Goal: Information Seeking & Learning: Learn about a topic

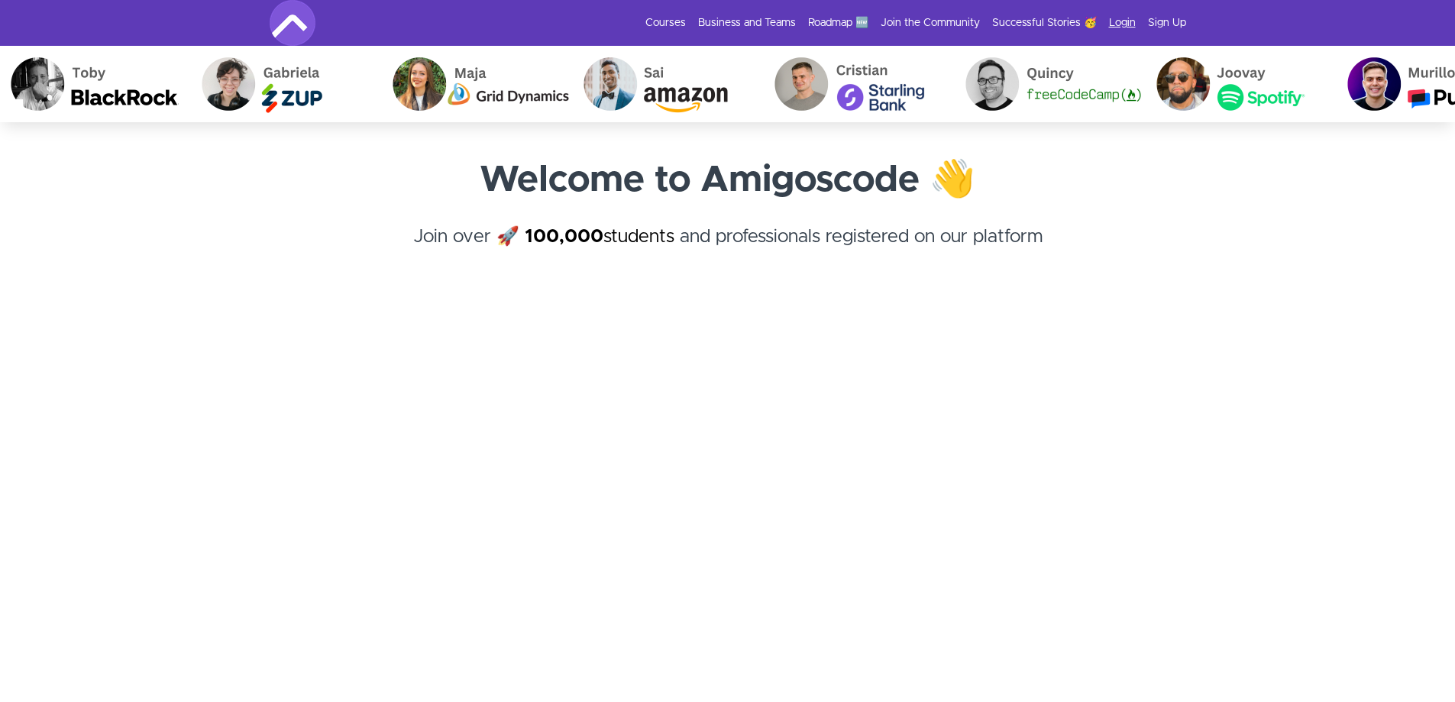
click at [1131, 20] on link "Login" at bounding box center [1122, 22] width 27 height 15
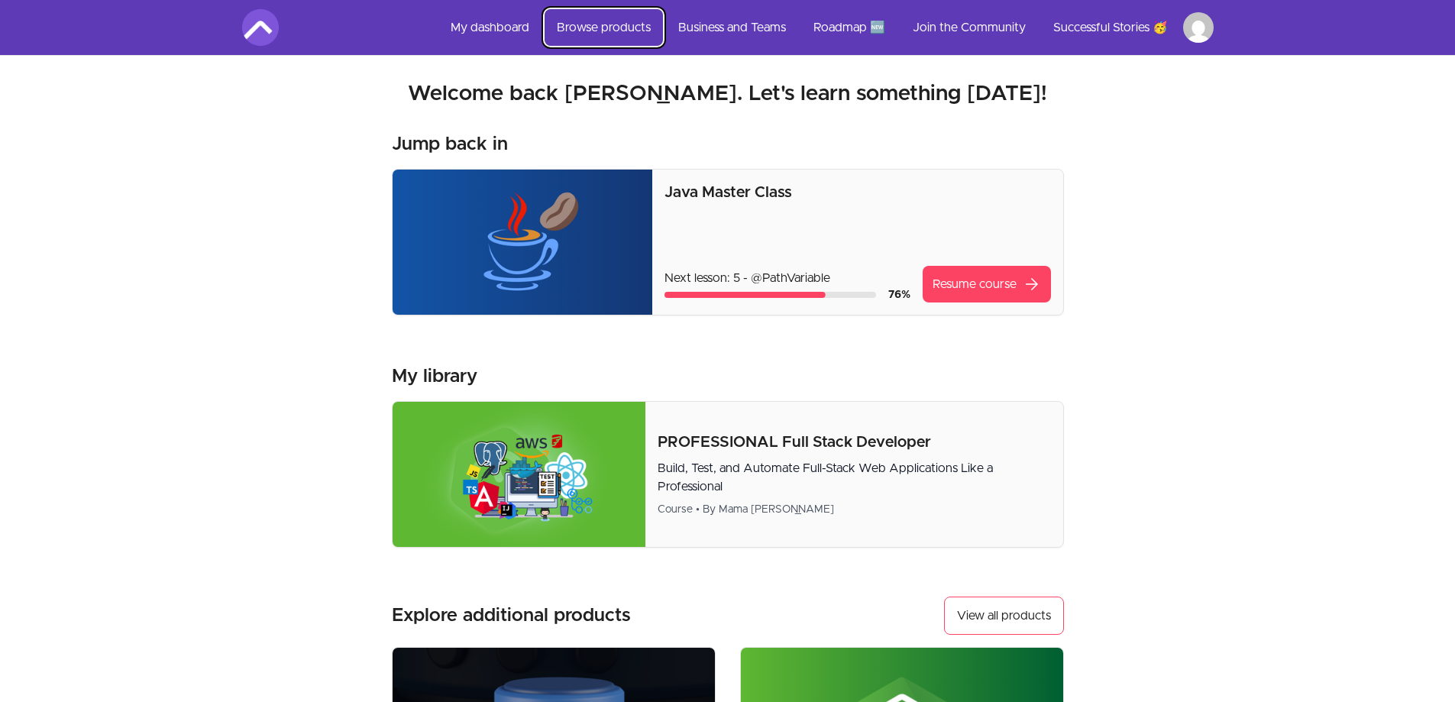
click at [617, 28] on link "Browse products" at bounding box center [604, 27] width 118 height 37
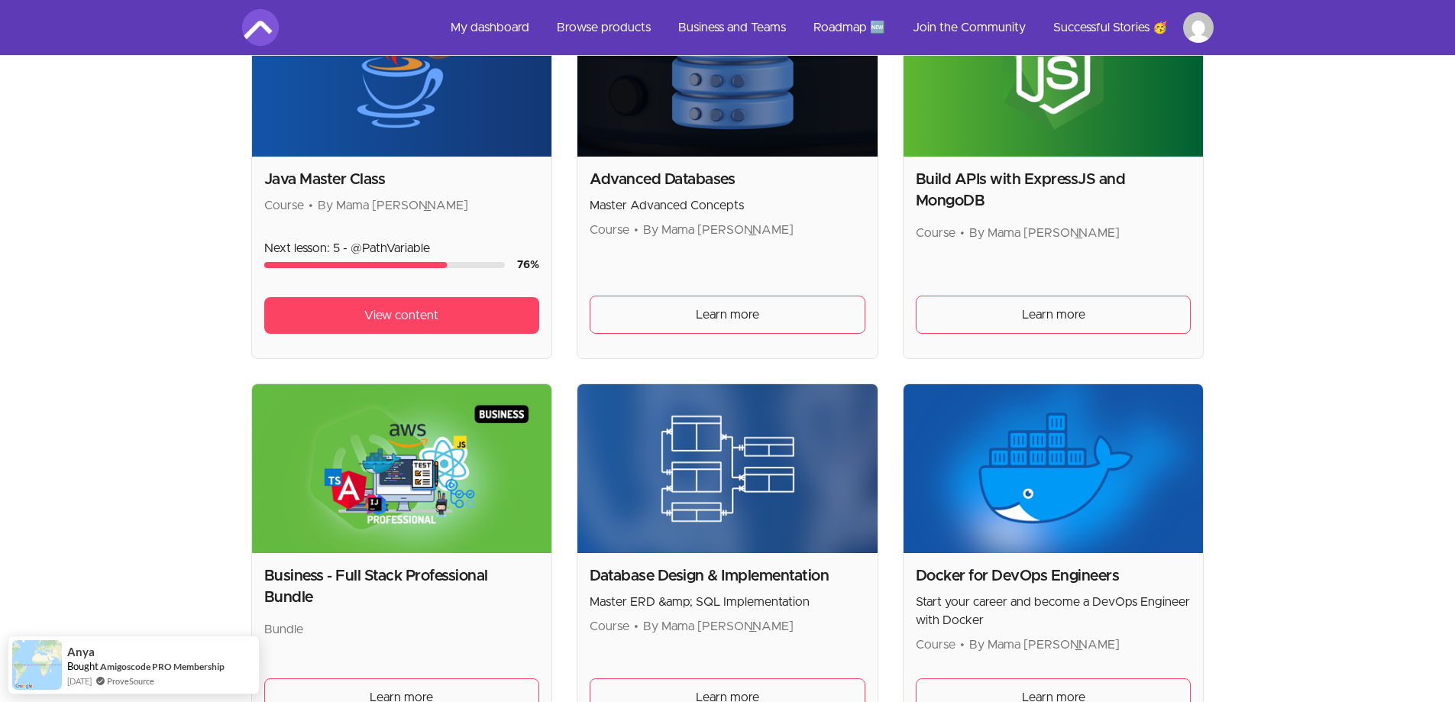
scroll to position [382, 0]
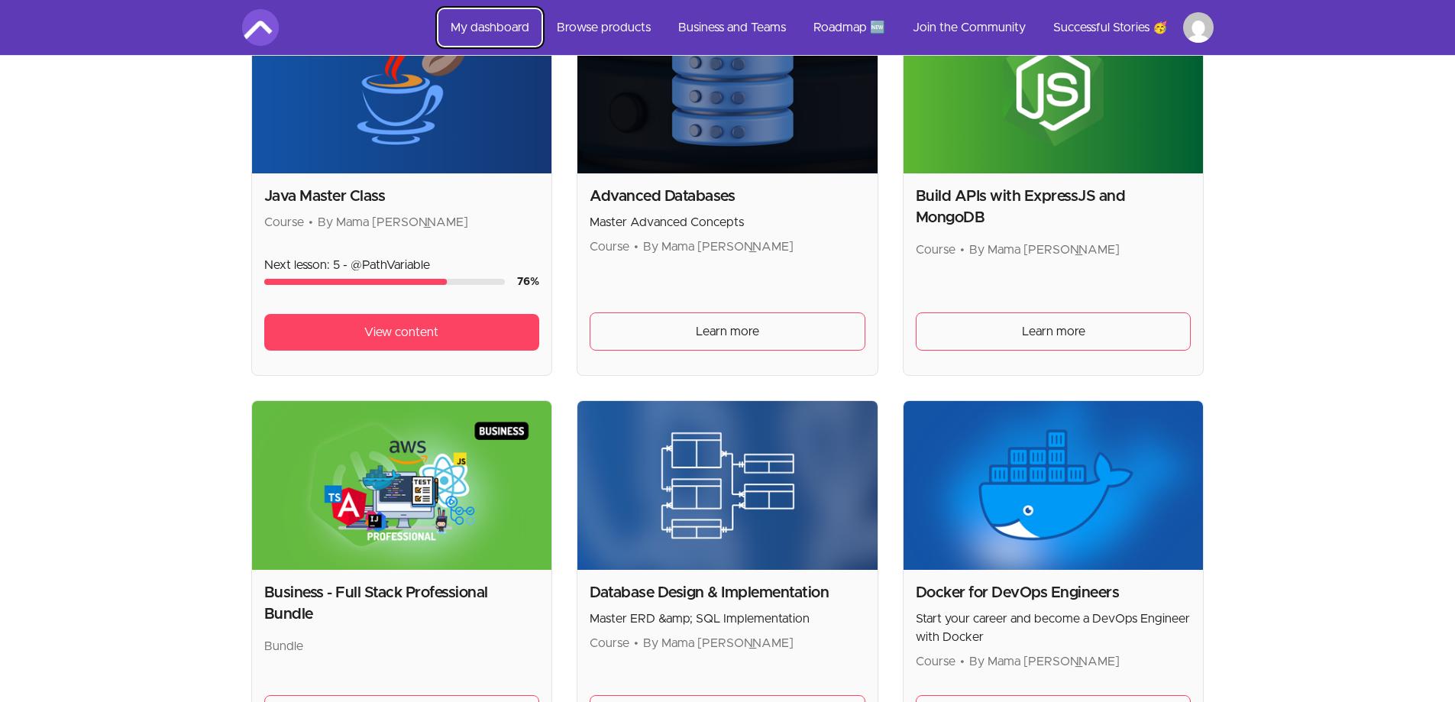
click at [494, 24] on link "My dashboard" at bounding box center [490, 27] width 103 height 37
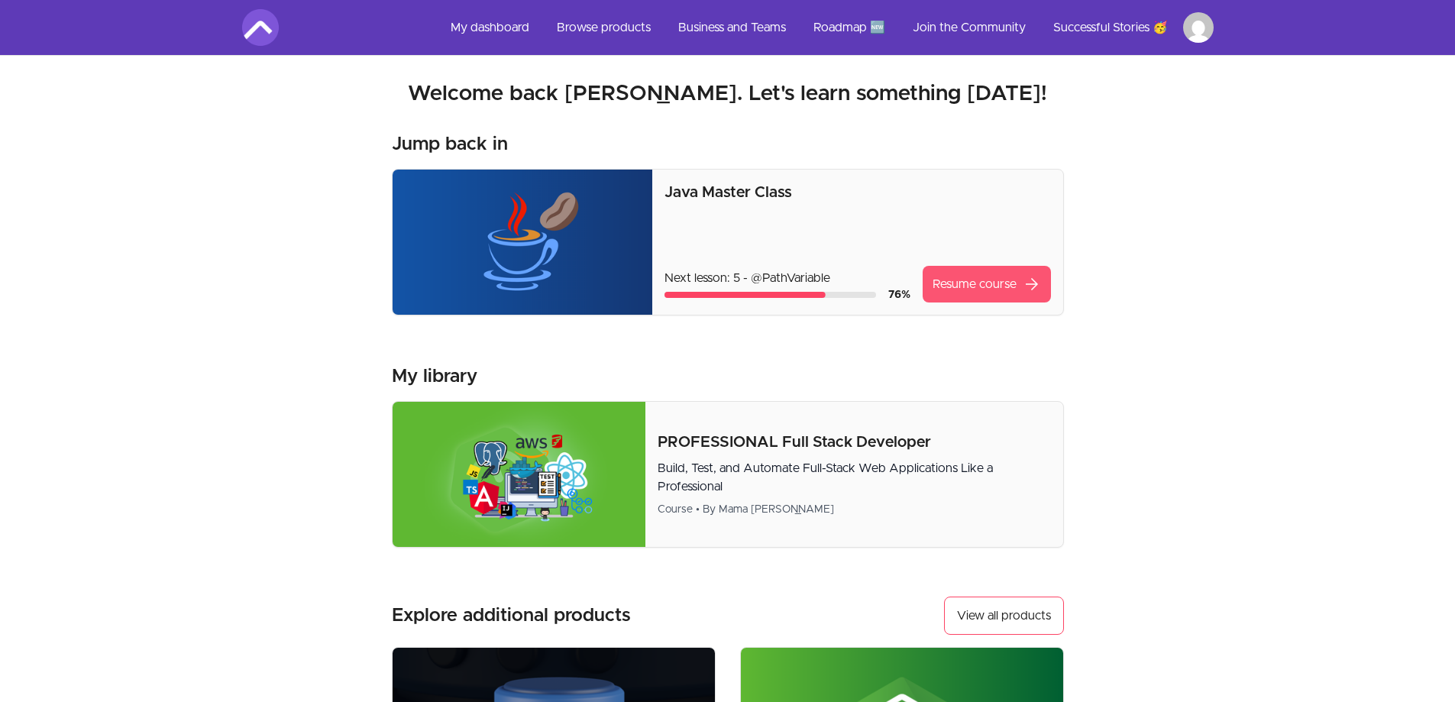
click at [981, 285] on link "Resume course arrow_forward" at bounding box center [987, 284] width 128 height 37
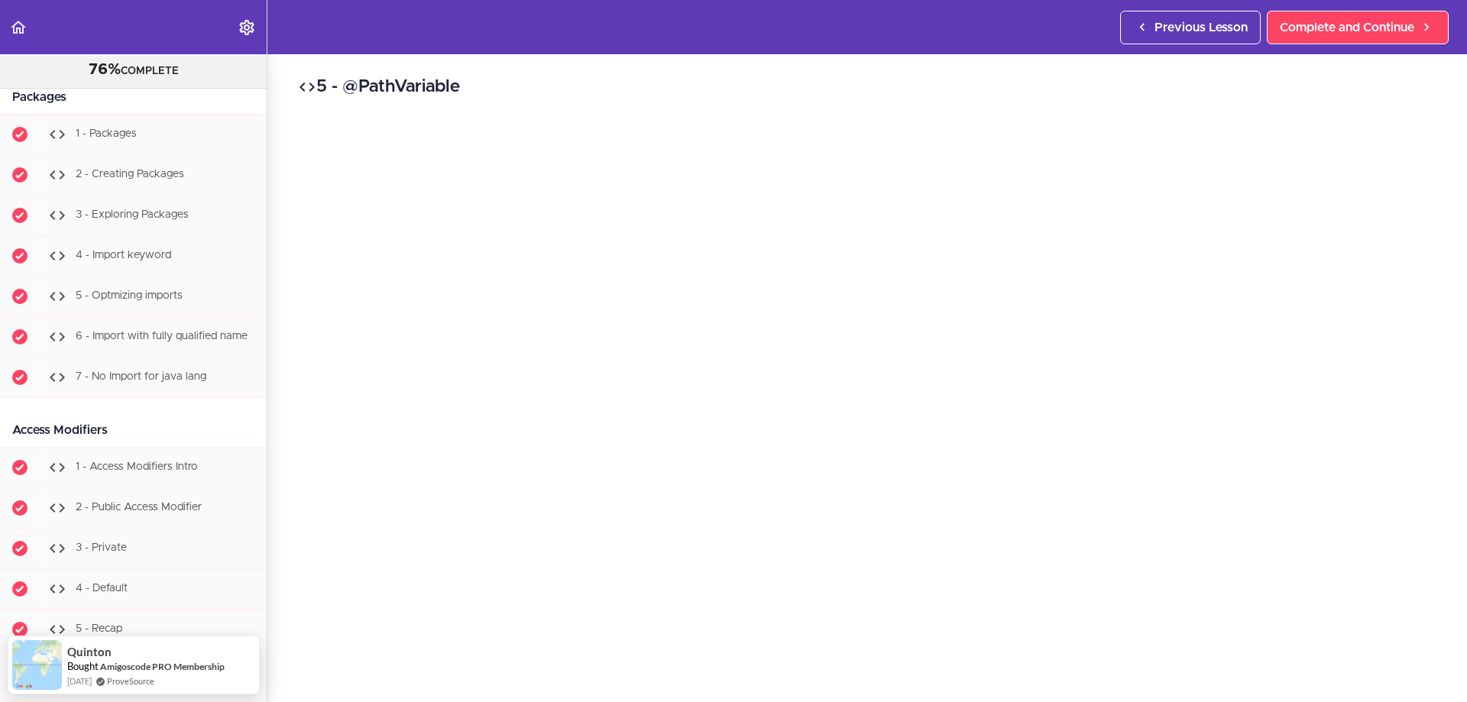
scroll to position [3314, 0]
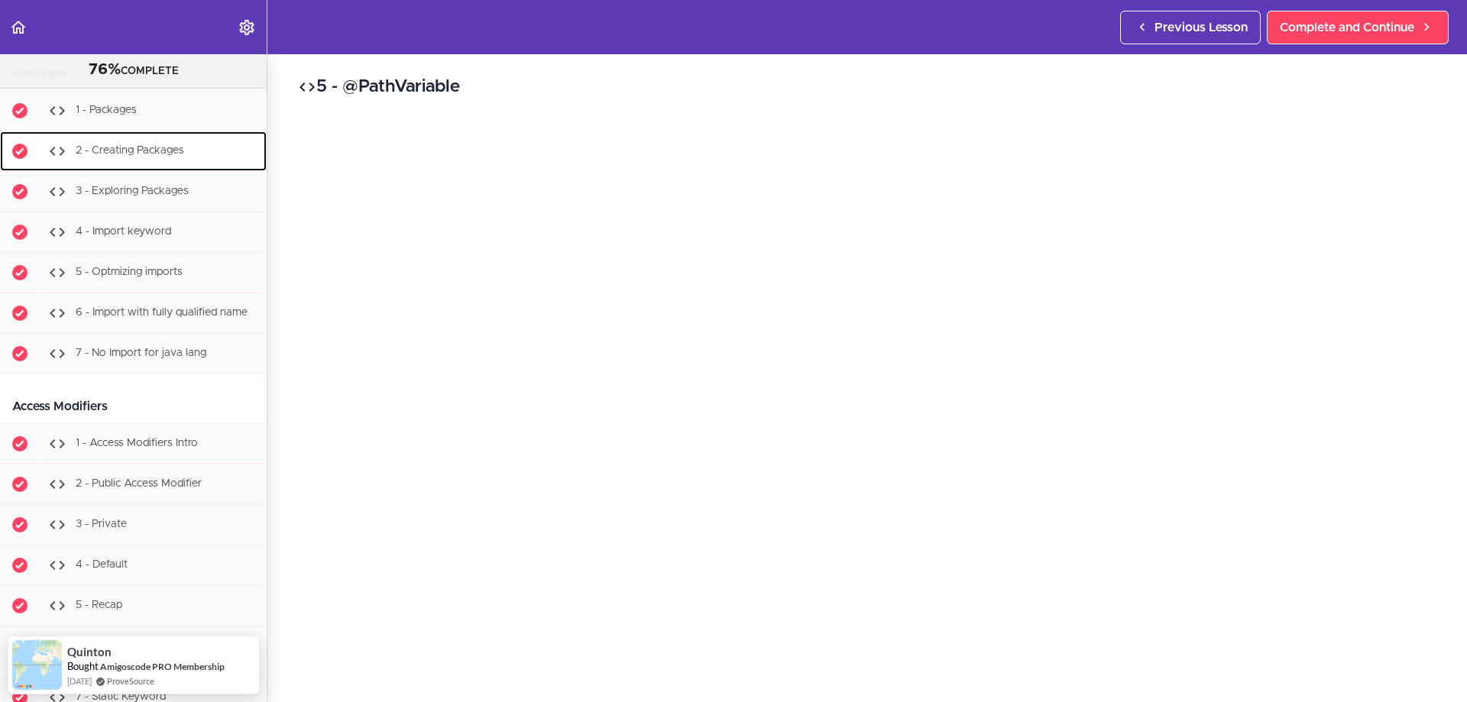
click at [116, 157] on span "2 - Creating Packages" at bounding box center [130, 151] width 108 height 11
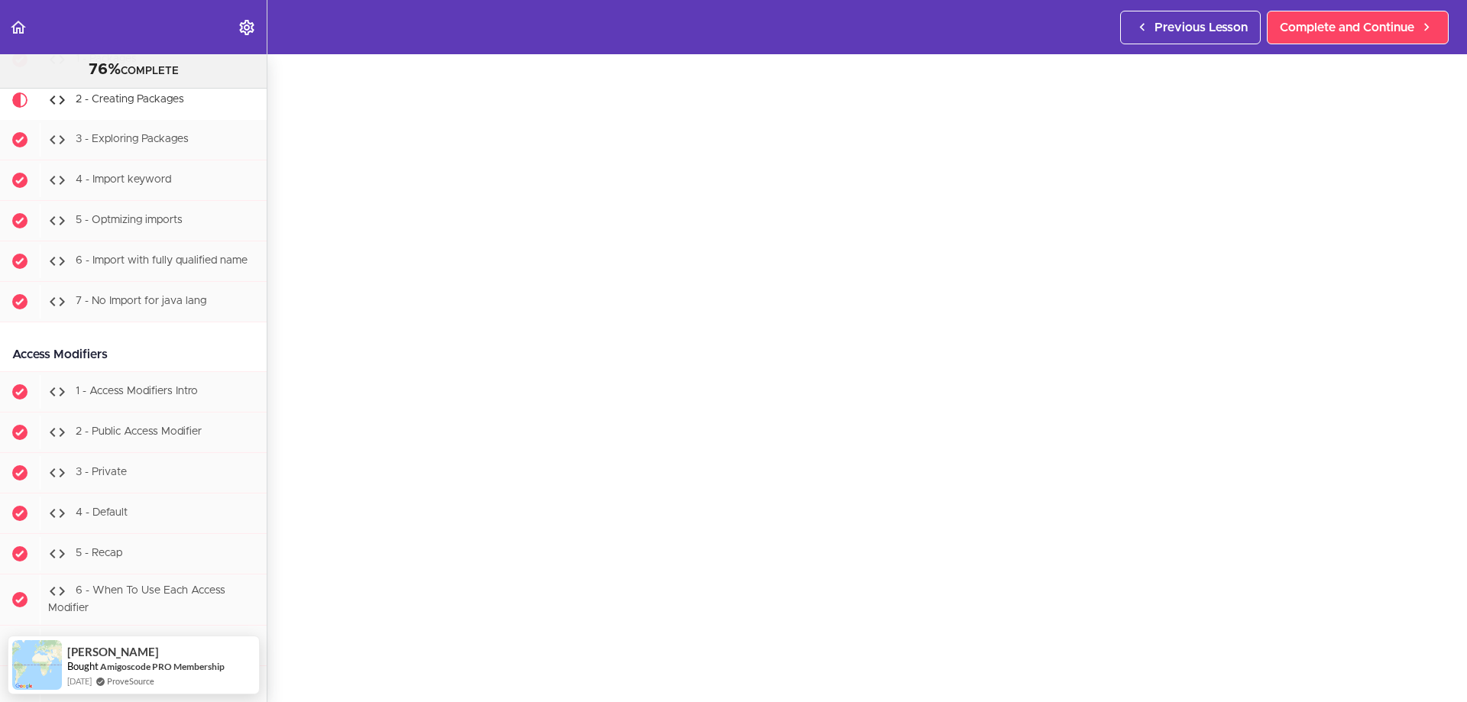
scroll to position [76, 0]
